Goal: Transaction & Acquisition: Purchase product/service

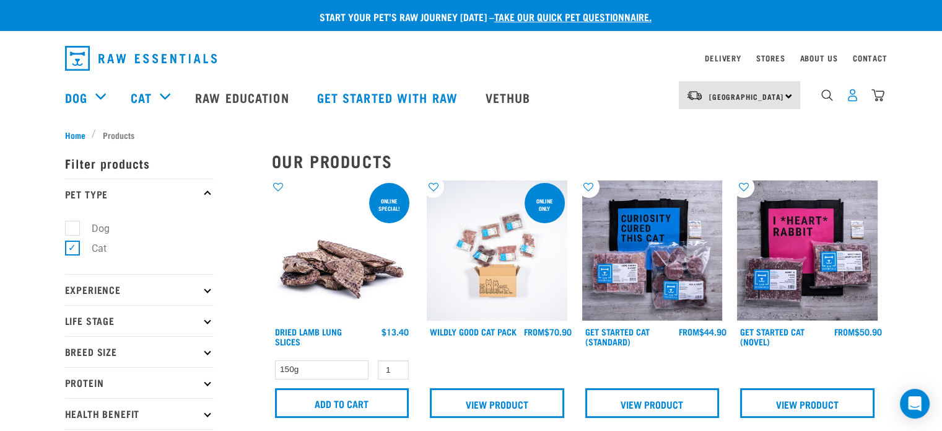
click at [847, 96] on img "dropdown navigation" at bounding box center [852, 95] width 13 height 13
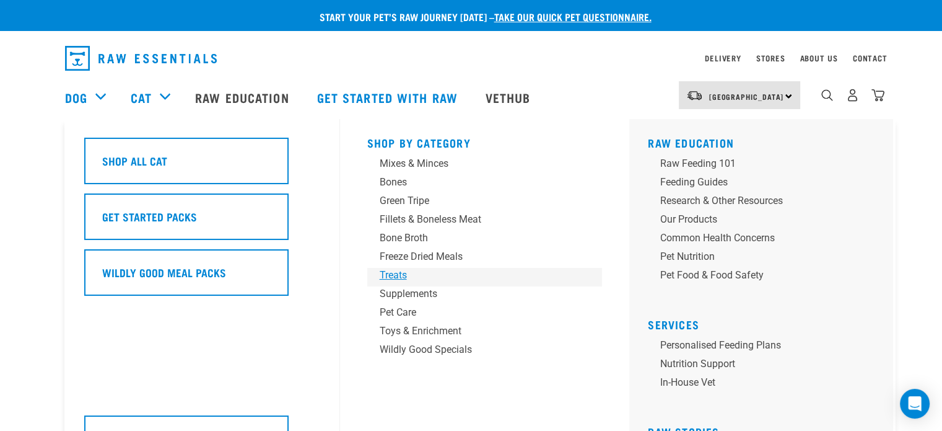
click at [393, 274] on div "Treats" at bounding box center [476, 275] width 193 height 15
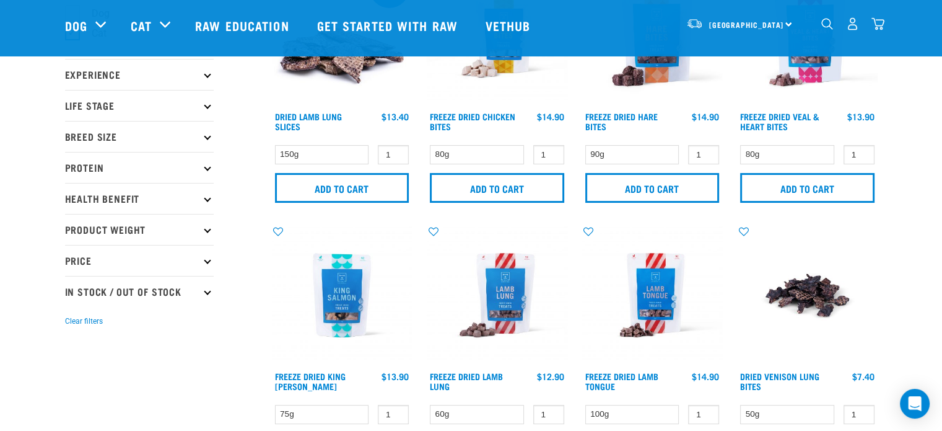
scroll to position [186, 0]
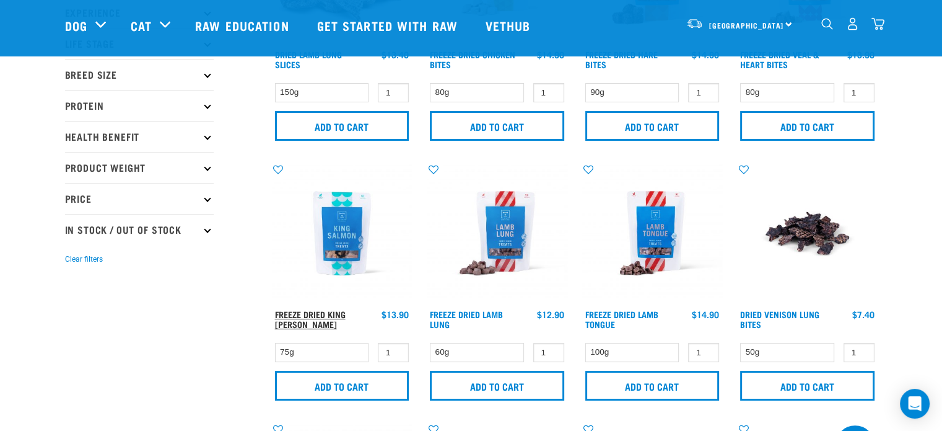
click at [329, 312] on link "Freeze Dried King Salmon" at bounding box center [310, 319] width 71 height 14
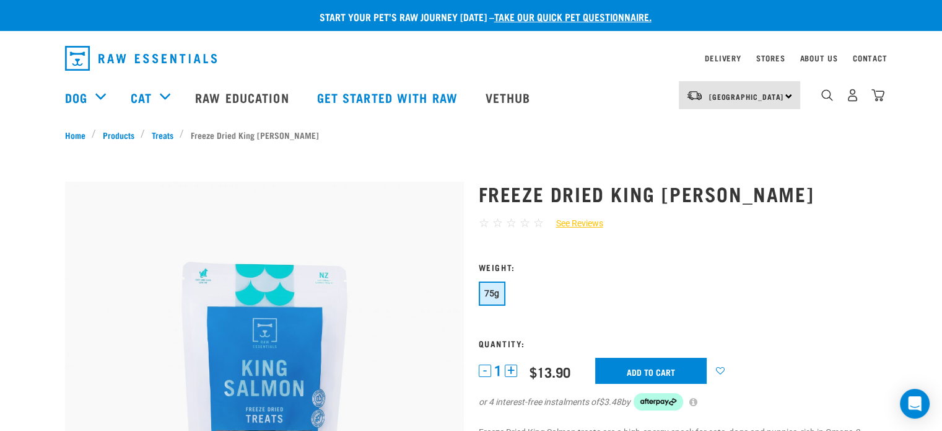
click at [512, 370] on button "+" at bounding box center [511, 370] width 12 height 12
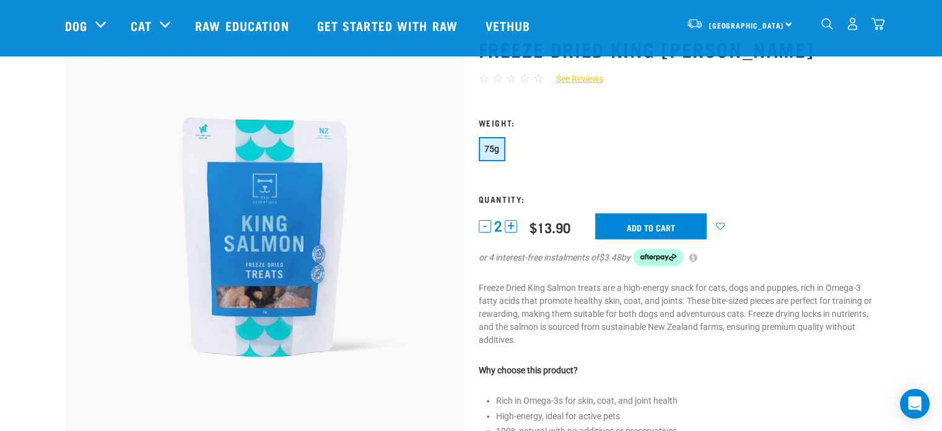
scroll to position [124, 0]
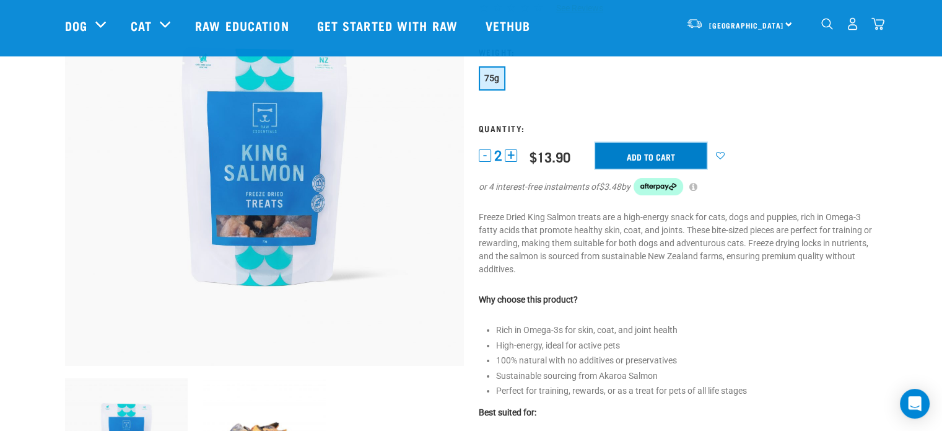
click at [678, 151] on input "Add to cart" at bounding box center [651, 155] width 112 height 26
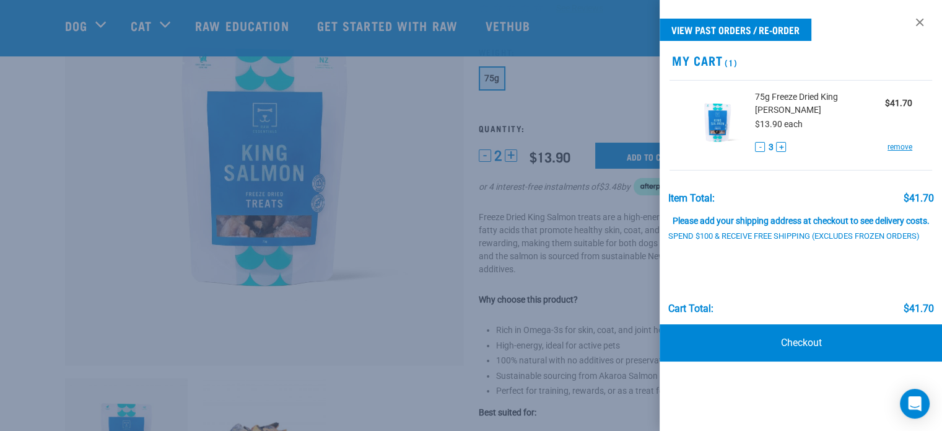
click at [765, 142] on button "-" at bounding box center [760, 147] width 10 height 10
click at [369, 326] on div at bounding box center [471, 215] width 942 height 431
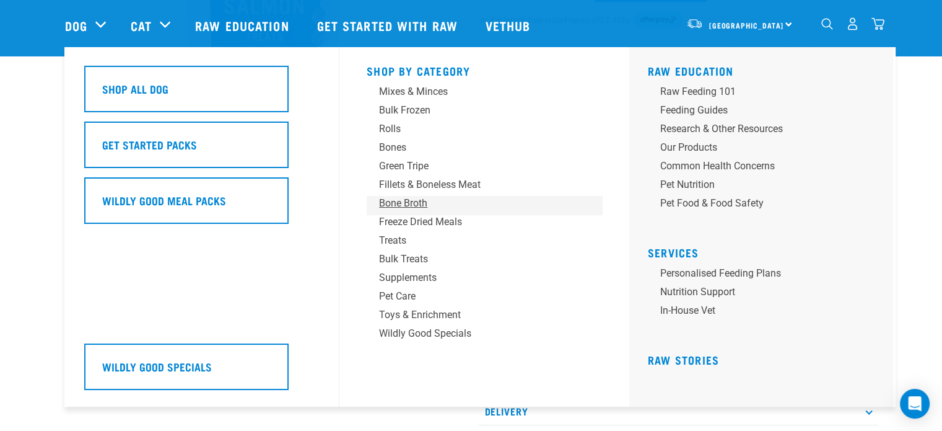
scroll to position [186, 0]
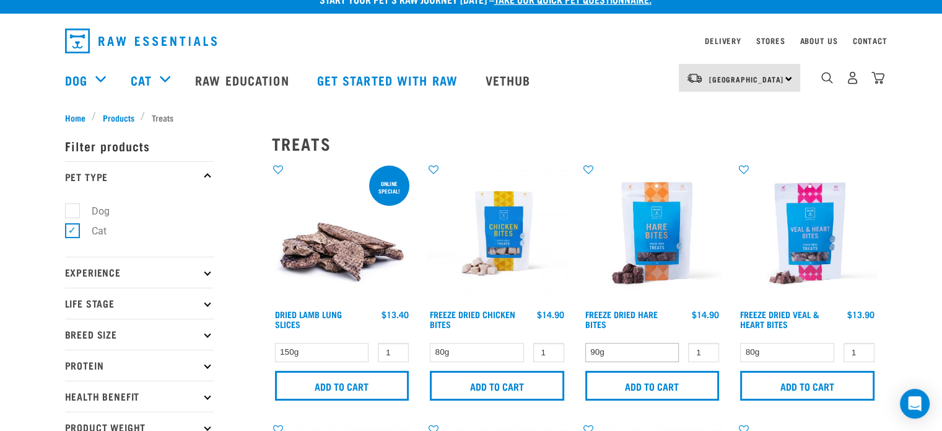
scroll to position [17, 0]
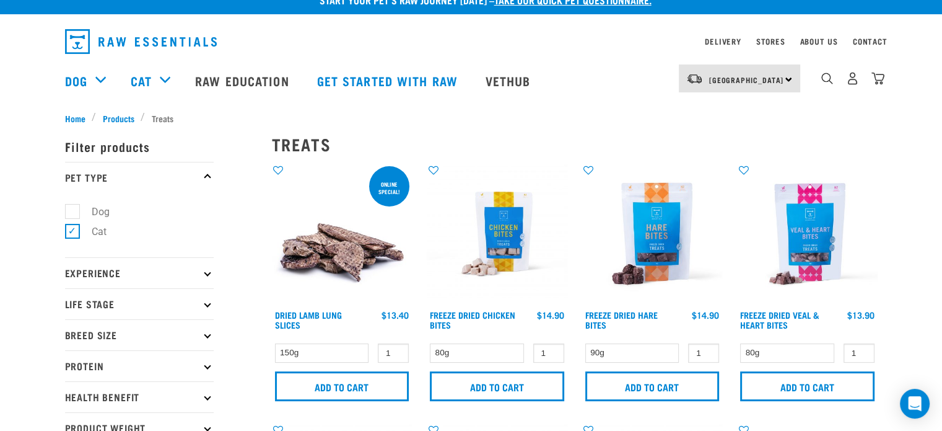
click at [463, 312] on link "Freeze Dried Chicken Bites" at bounding box center [472, 319] width 85 height 14
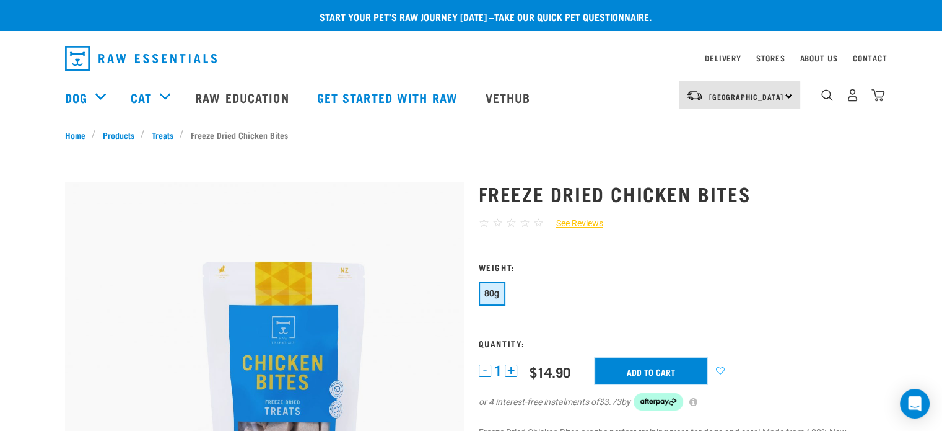
click at [622, 362] on input "Add to cart" at bounding box center [651, 370] width 112 height 26
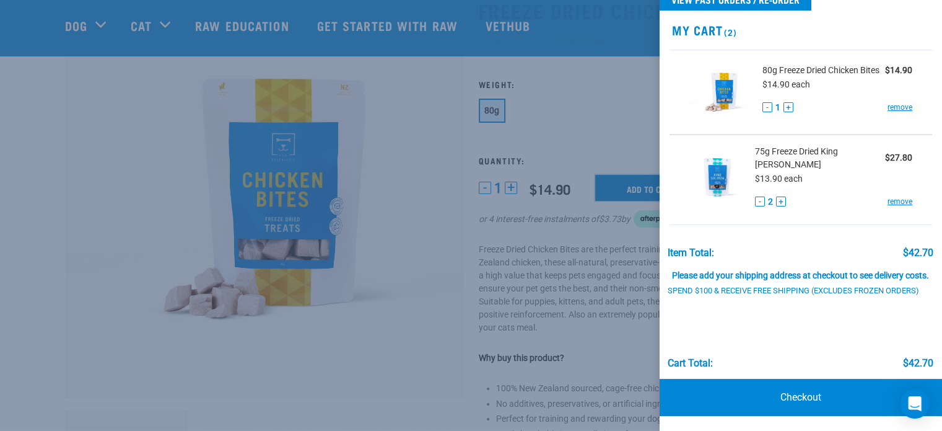
scroll to position [124, 0]
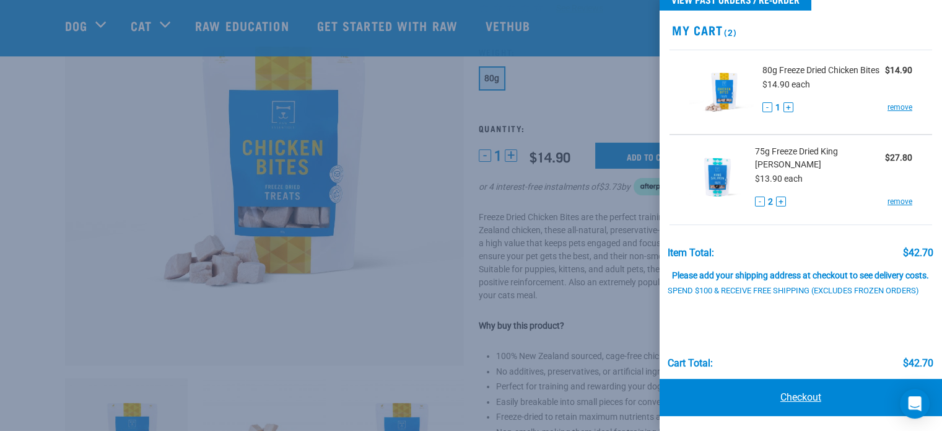
click at [810, 388] on link "Checkout" at bounding box center [801, 397] width 282 height 37
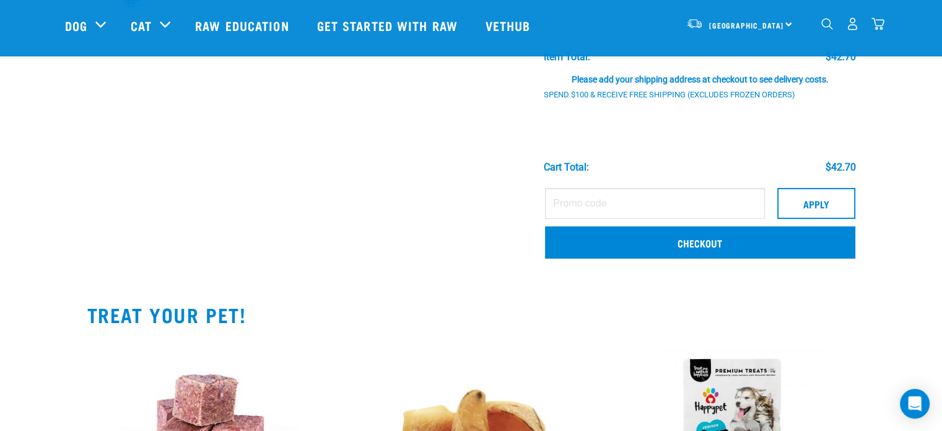
scroll to position [186, 0]
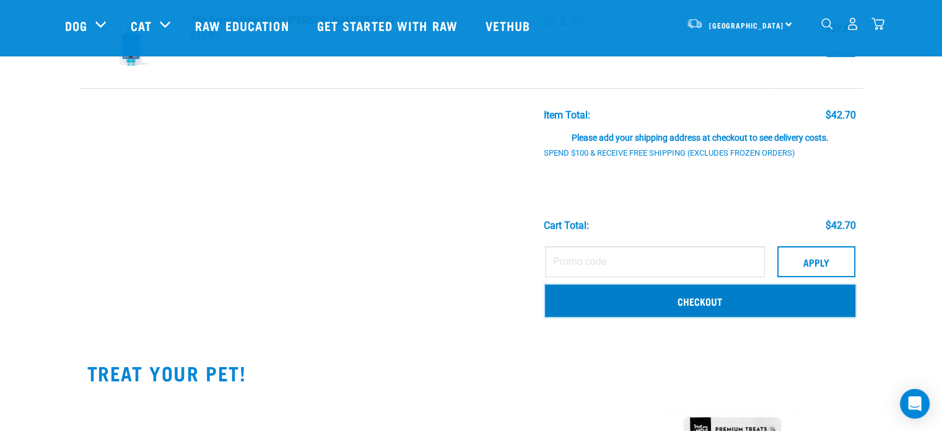
click at [694, 305] on link "Checkout" at bounding box center [700, 300] width 310 height 32
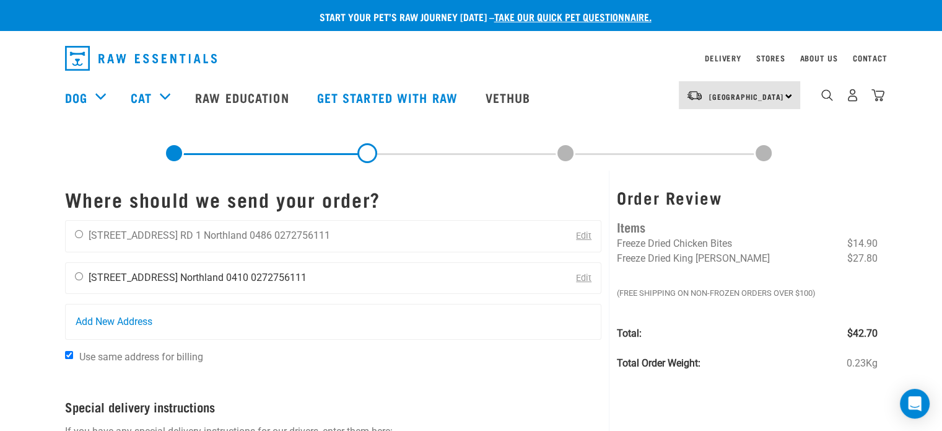
click at [76, 274] on input "radio" at bounding box center [79, 276] width 8 height 8
radio input "true"
click at [72, 354] on input "Use same address for billing" at bounding box center [69, 355] width 8 height 8
checkbox input "false"
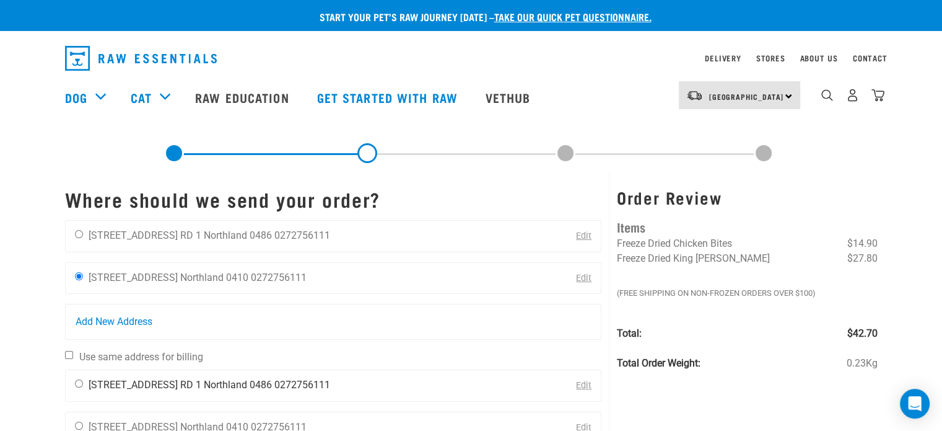
click at [76, 382] on input "radio" at bounding box center [79, 383] width 8 height 8
radio input "true"
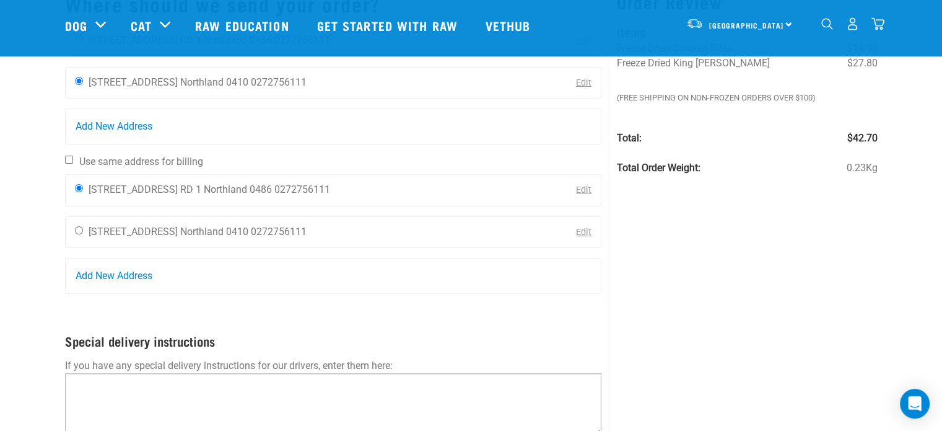
scroll to position [310, 0]
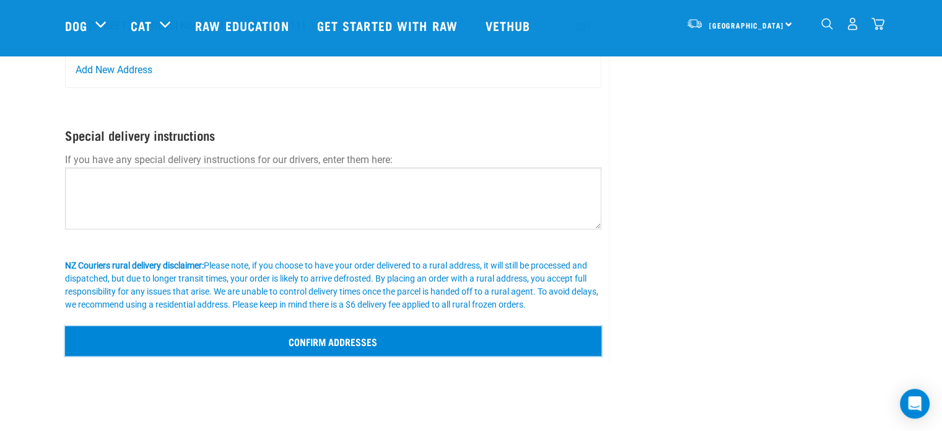
click at [352, 344] on input "Confirm addresses" at bounding box center [333, 341] width 537 height 30
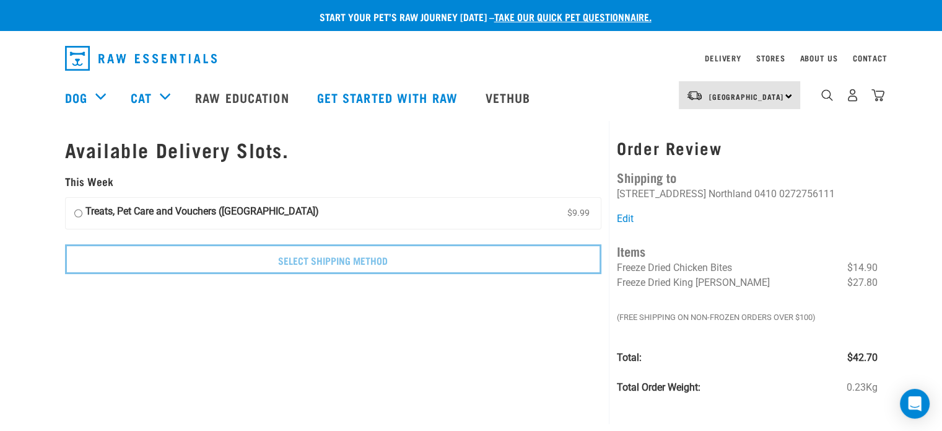
click at [76, 215] on input "Treats, Pet Care and Vouchers ([GEOGRAPHIC_DATA]) $9.99" at bounding box center [78, 213] width 8 height 19
radio input "true"
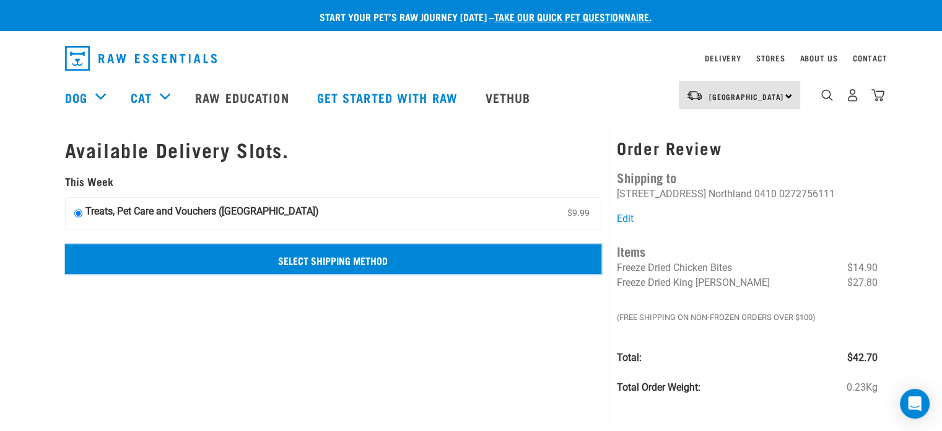
click at [268, 258] on input "Select Shipping Method" at bounding box center [333, 259] width 537 height 30
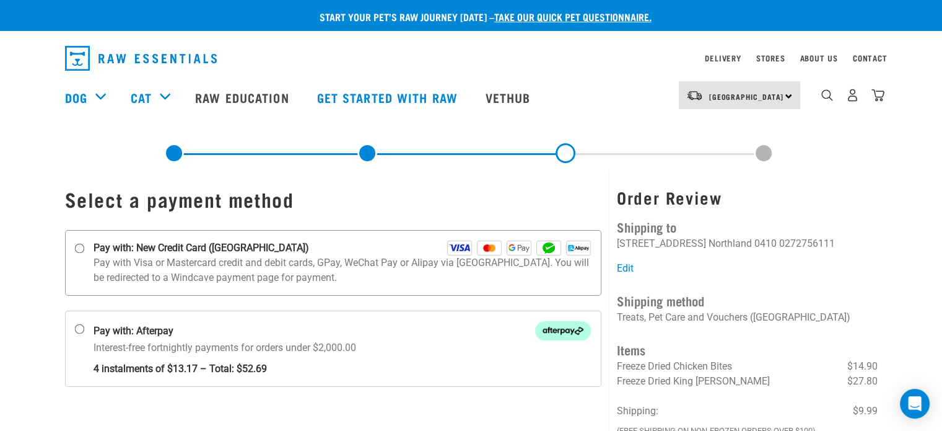
click at [79, 245] on input "Pay with: New Credit Card ([GEOGRAPHIC_DATA])" at bounding box center [79, 248] width 10 height 10
radio input "true"
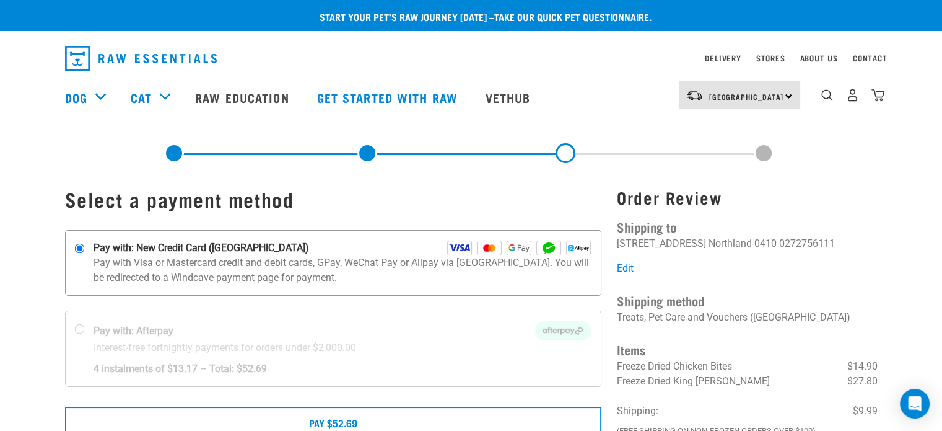
click at [466, 250] on img at bounding box center [459, 247] width 25 height 15
click at [84, 250] on input "Pay with: New Credit Card (Windcave)" at bounding box center [79, 248] width 10 height 10
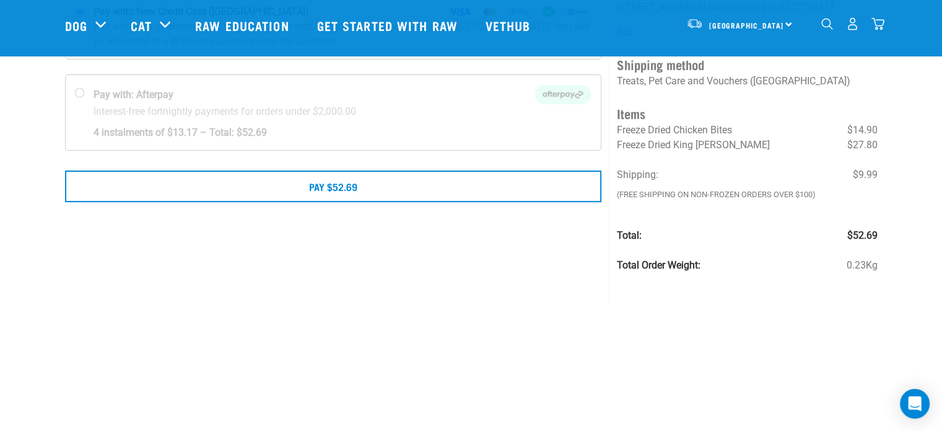
scroll to position [124, 0]
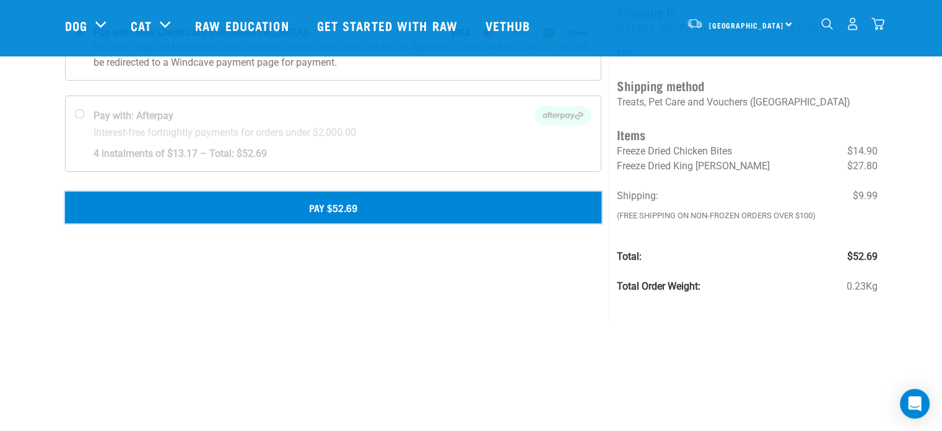
click at [322, 209] on button "Pay $52.69" at bounding box center [333, 206] width 537 height 31
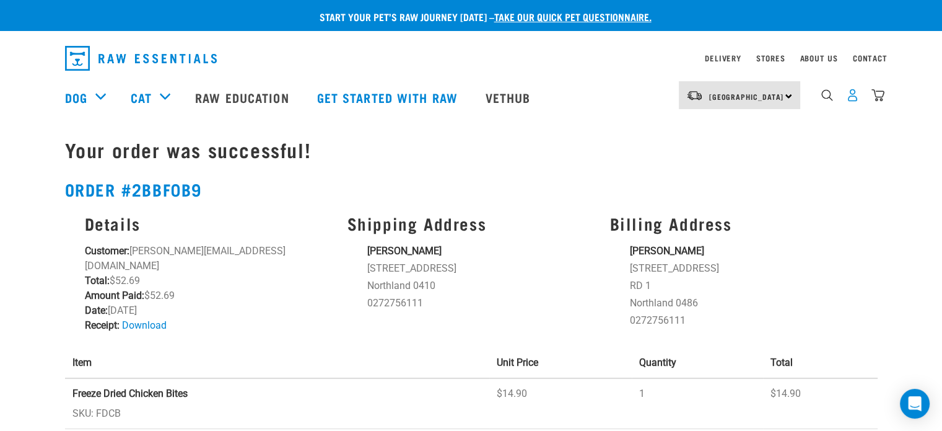
click at [853, 101] on img "dropdown navigation" at bounding box center [852, 95] width 13 height 13
